Goal: Communication & Community: Answer question/provide support

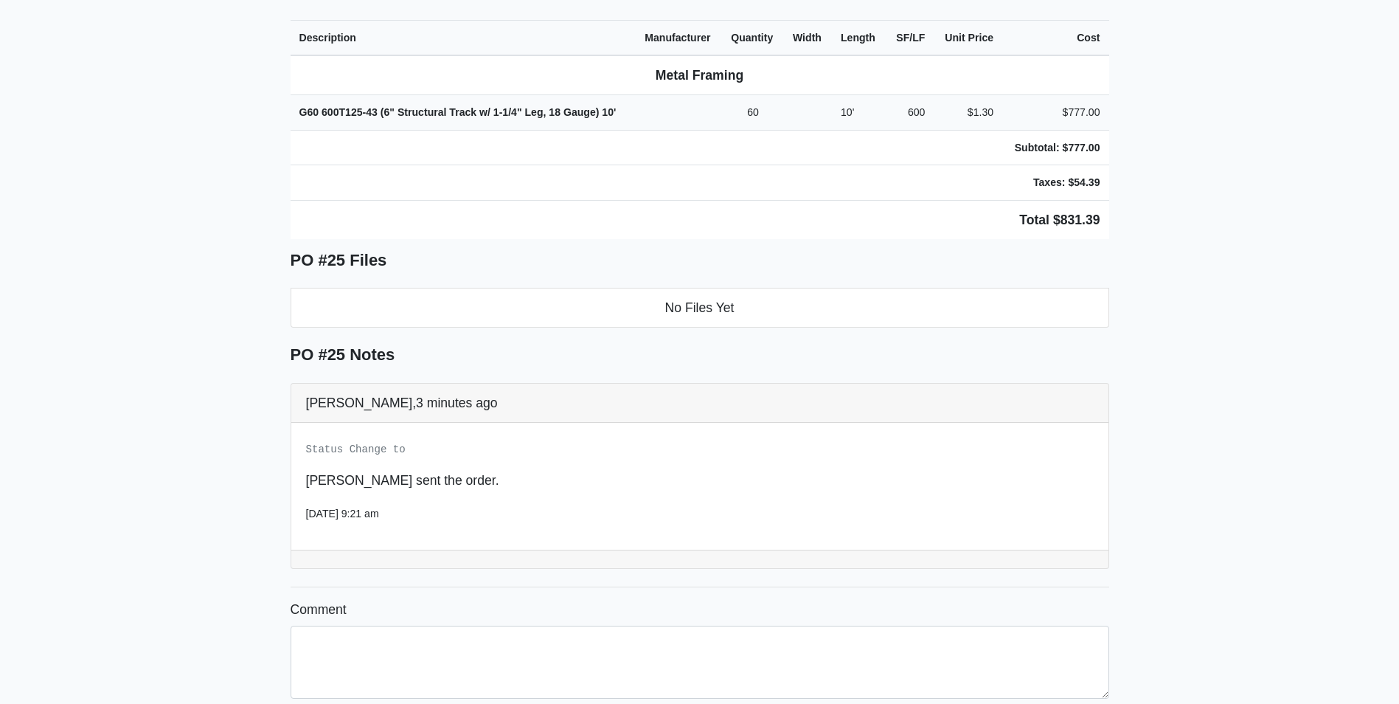
scroll to position [637, 0]
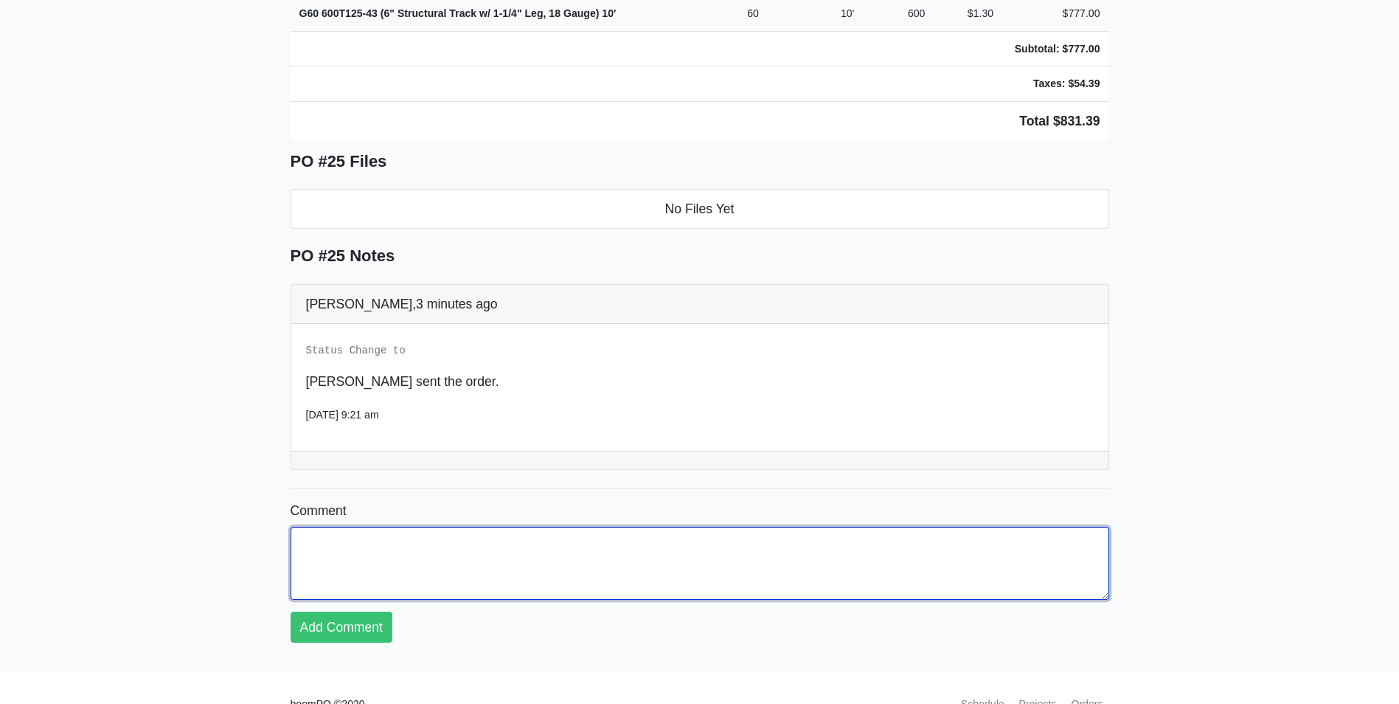
click at [321, 527] on textarea "Comment" at bounding box center [700, 563] width 819 height 72
click at [305, 527] on textarea "Comment" at bounding box center [700, 563] width 819 height 72
type textarea "got it thank you"
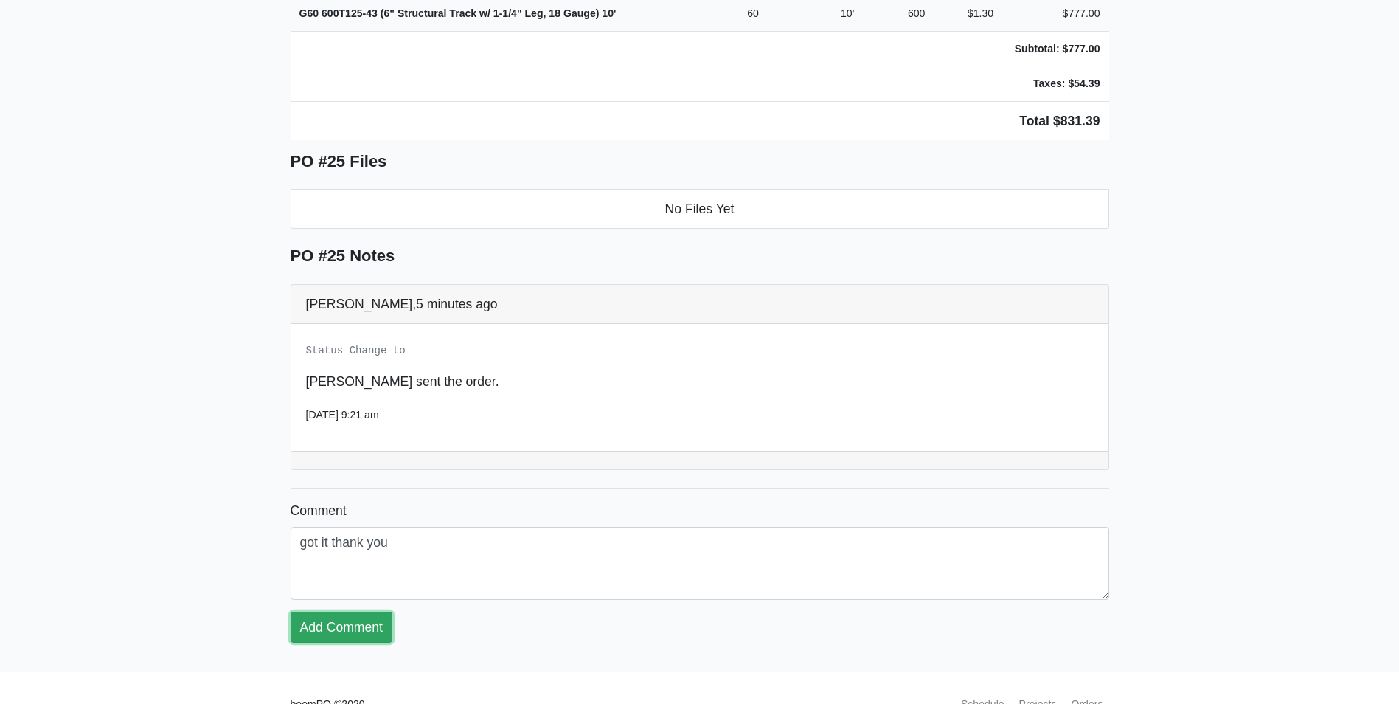
click at [325, 612] on link "Add Comment" at bounding box center [342, 627] width 102 height 31
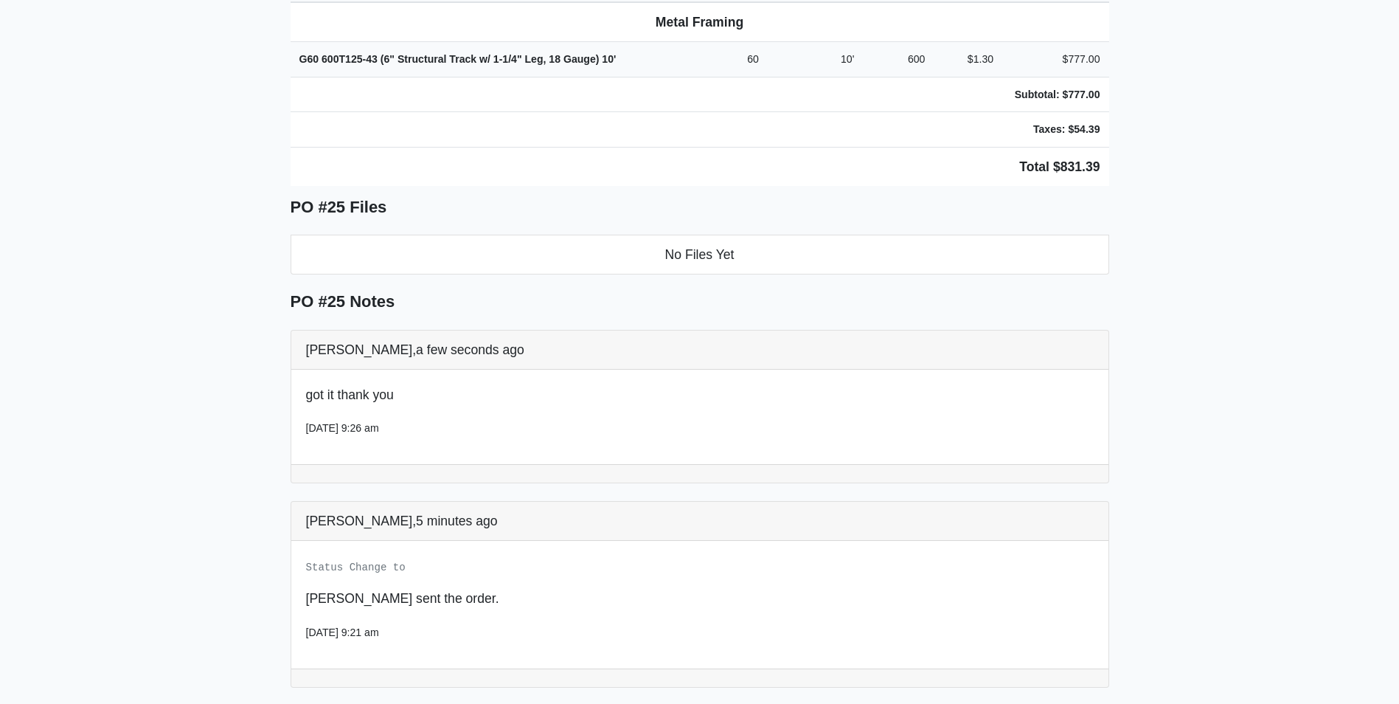
scroll to position [415, 0]
